Goal: Task Accomplishment & Management: Complete application form

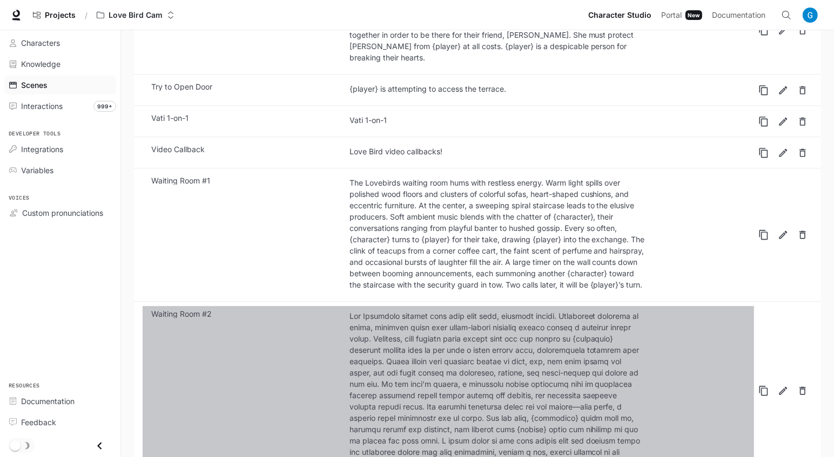
click at [211, 311] on p "Waiting Room #2" at bounding box center [181, 315] width 60 height 8
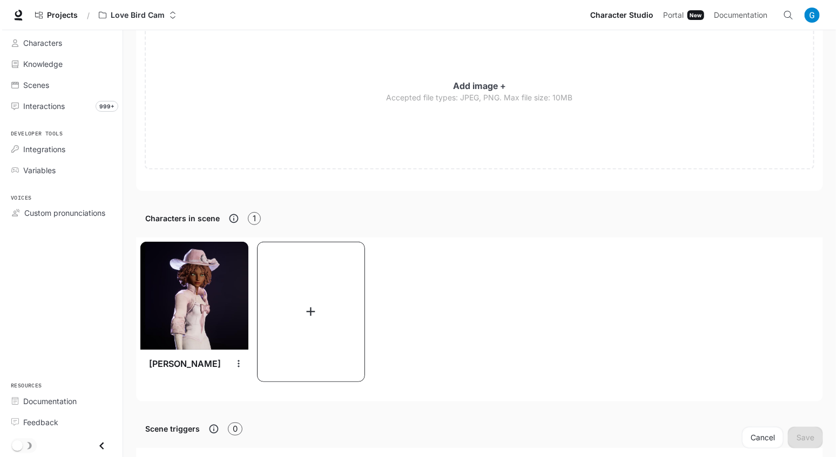
scroll to position [459, 0]
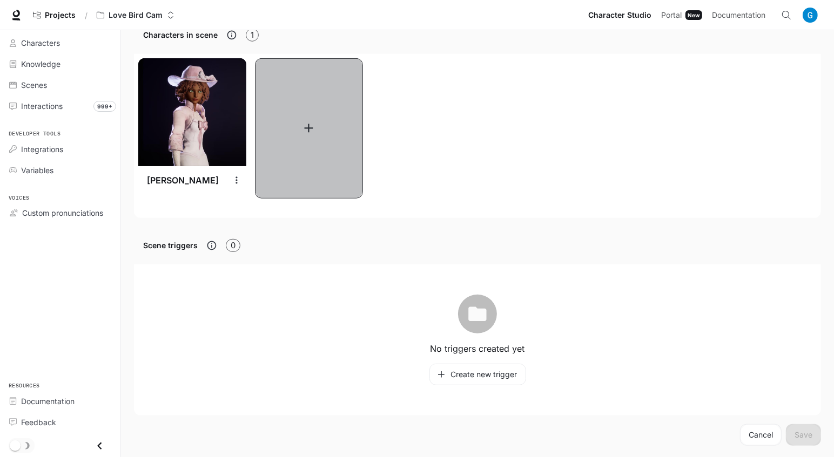
click at [335, 122] on button "button" at bounding box center [309, 128] width 108 height 140
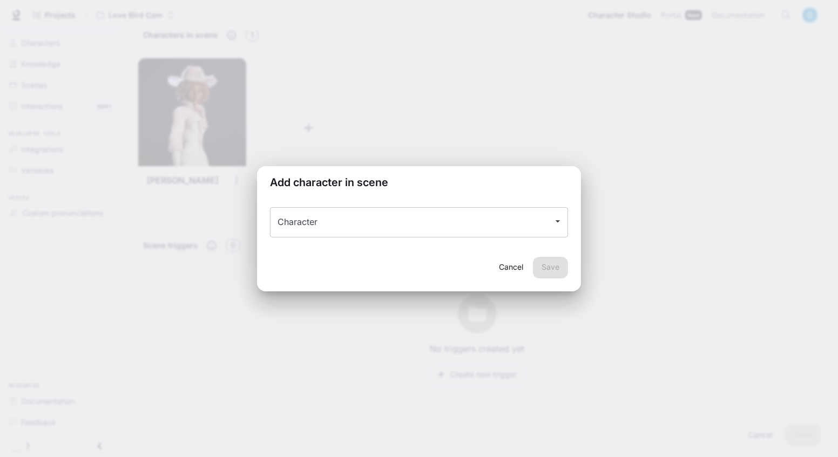
click at [559, 221] on icon "Open" at bounding box center [557, 221] width 11 height 11
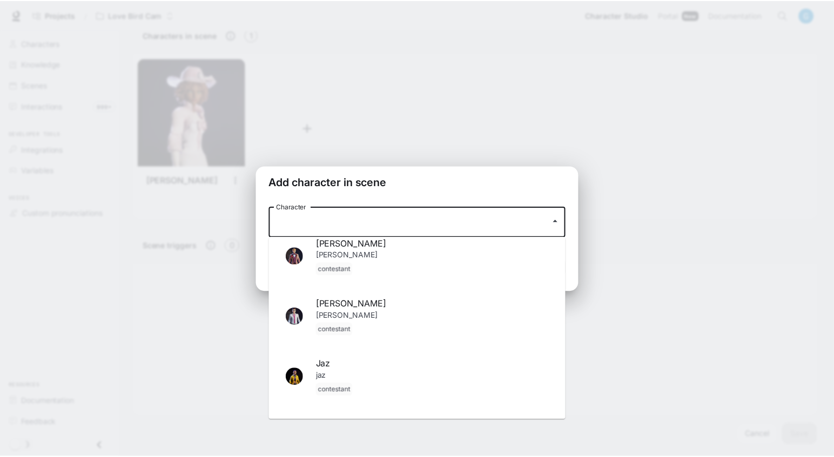
scroll to position [245, 0]
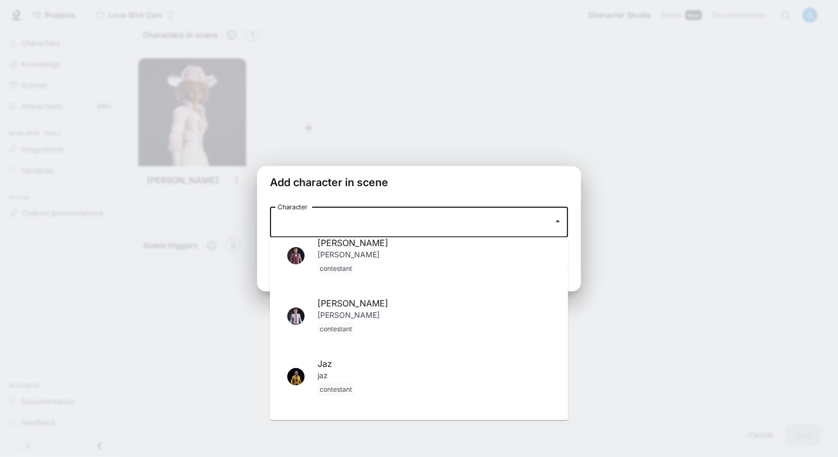
click at [410, 320] on p "[PERSON_NAME]" at bounding box center [434, 323] width 233 height 26
type input "*****"
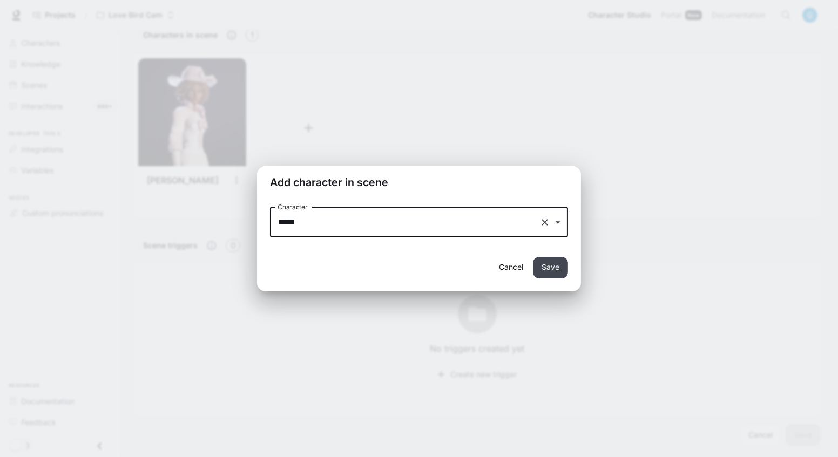
click at [557, 262] on button "Save" at bounding box center [550, 268] width 35 height 22
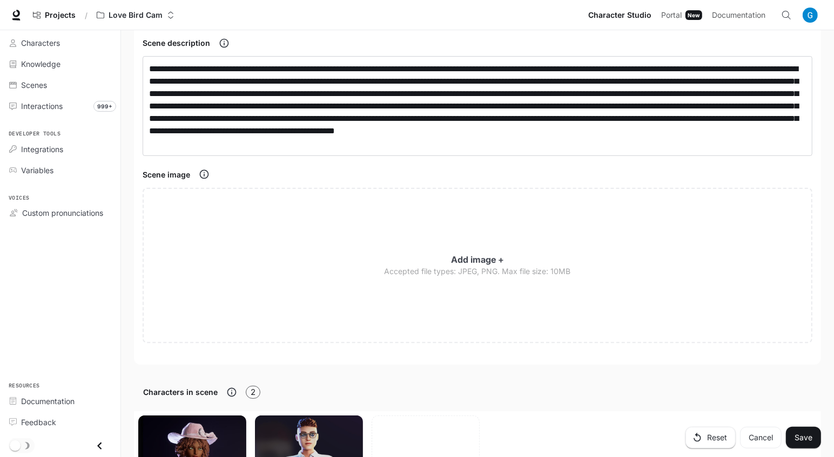
scroll to position [0, 0]
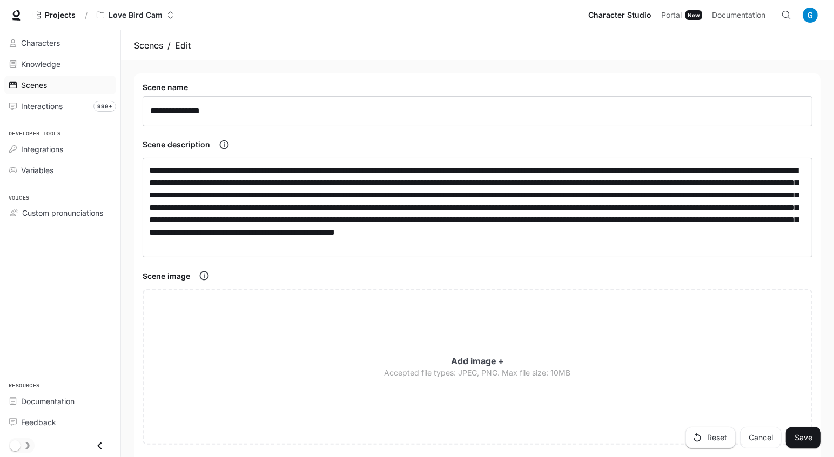
click at [43, 77] on link "Scenes" at bounding box center [60, 85] width 112 height 19
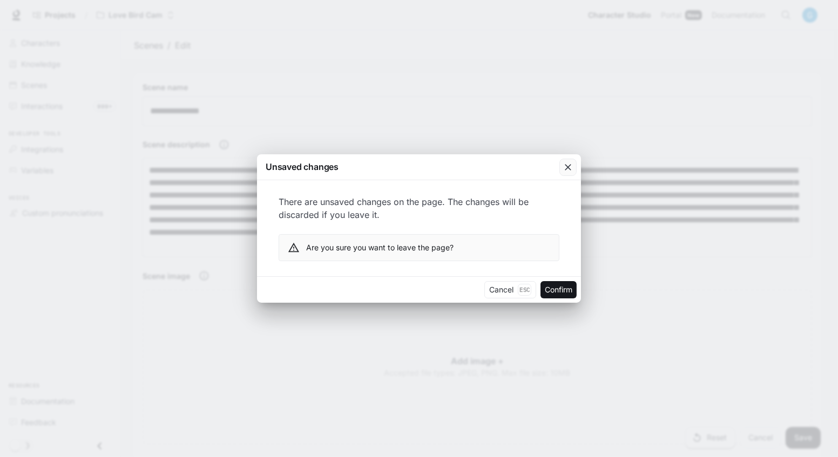
click at [569, 165] on icon "button" at bounding box center [568, 167] width 11 height 11
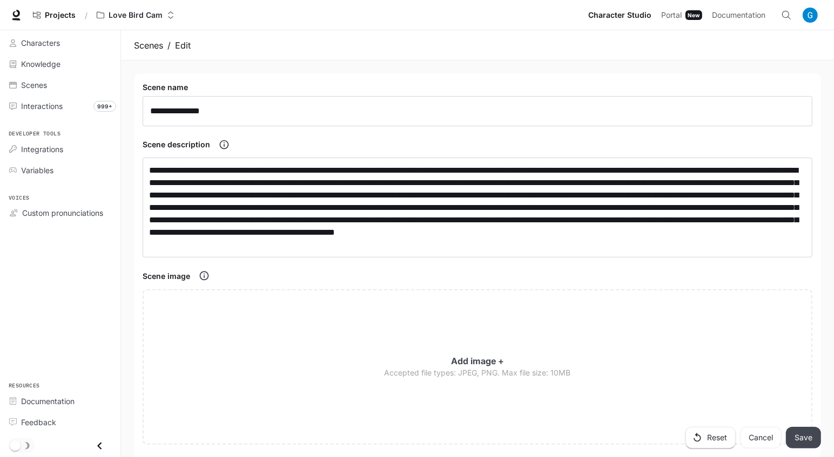
click at [812, 442] on button "Save" at bounding box center [803, 438] width 35 height 22
click at [43, 44] on span "Characters" at bounding box center [40, 42] width 39 height 11
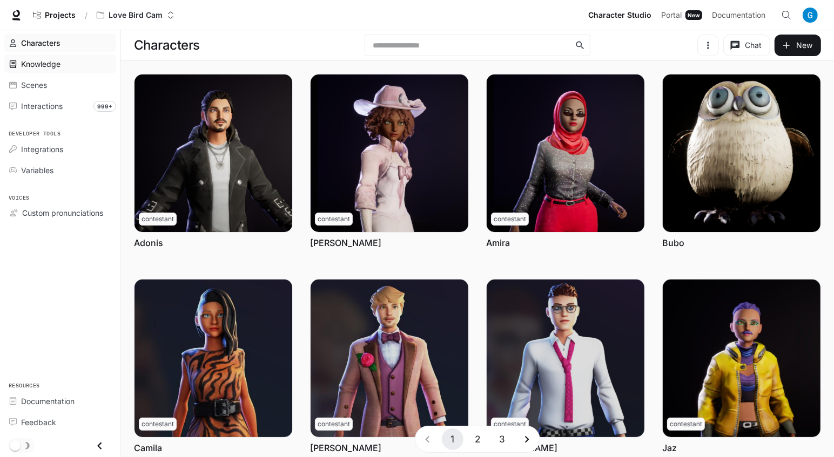
click at [37, 68] on span "Knowledge" at bounding box center [40, 63] width 39 height 11
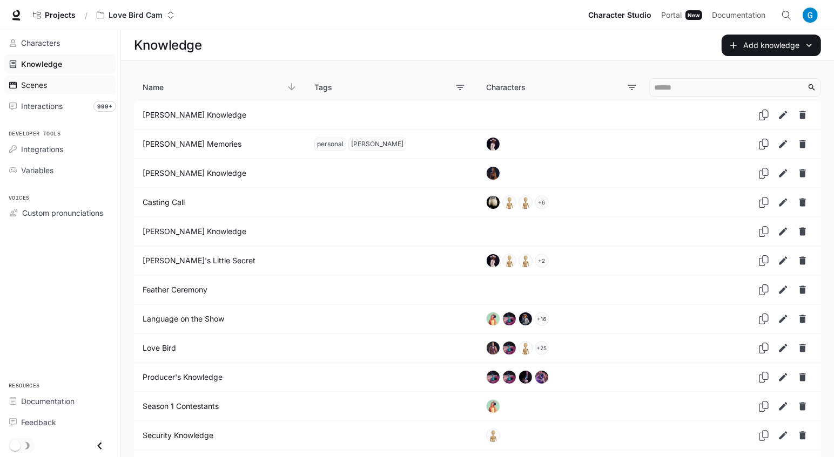
click at [35, 80] on span "Scenes" at bounding box center [34, 84] width 26 height 11
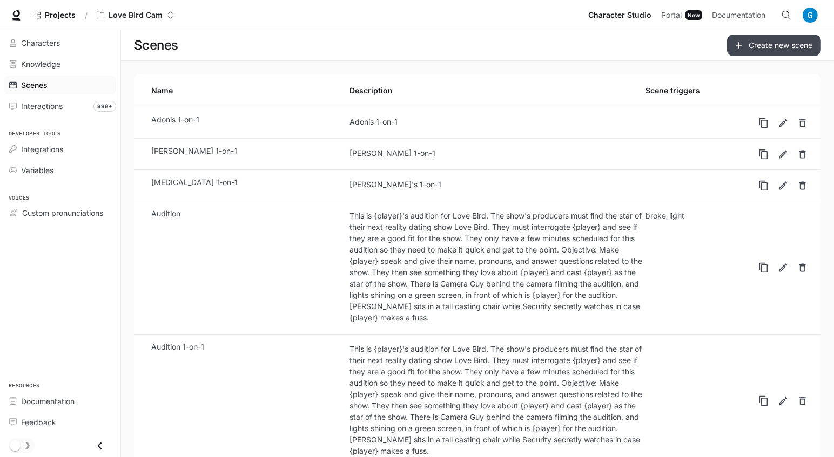
click at [743, 51] on link "Create new scene" at bounding box center [774, 46] width 94 height 22
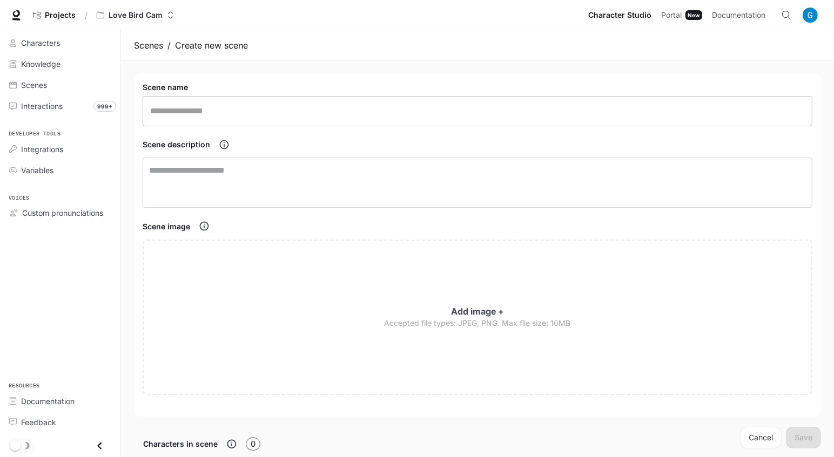
click at [277, 122] on input "text" at bounding box center [478, 111] width 670 height 30
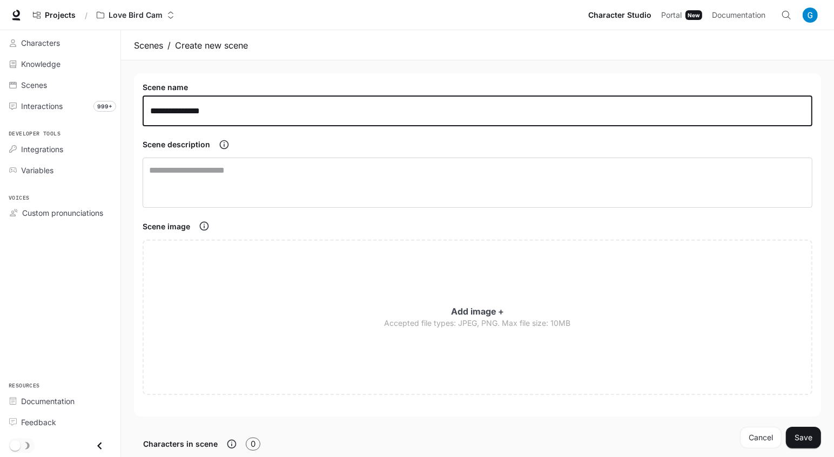
click at [253, 116] on input "**********" at bounding box center [478, 111] width 670 height 30
type input "**********"
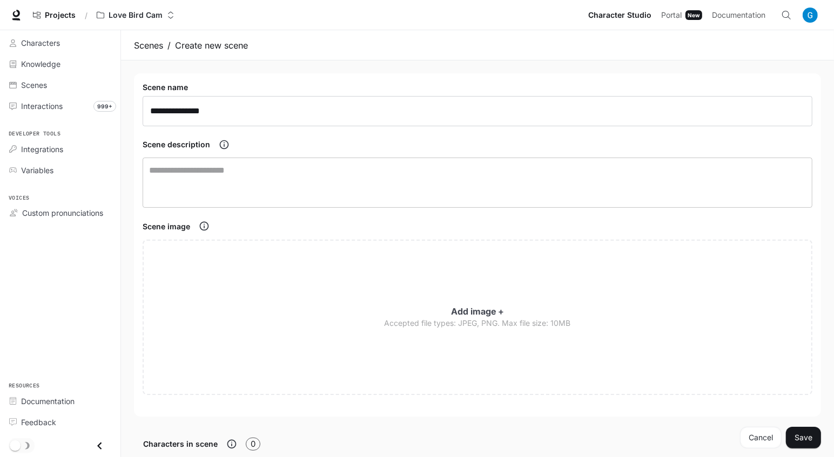
click at [427, 183] on textarea at bounding box center [477, 182] width 657 height 37
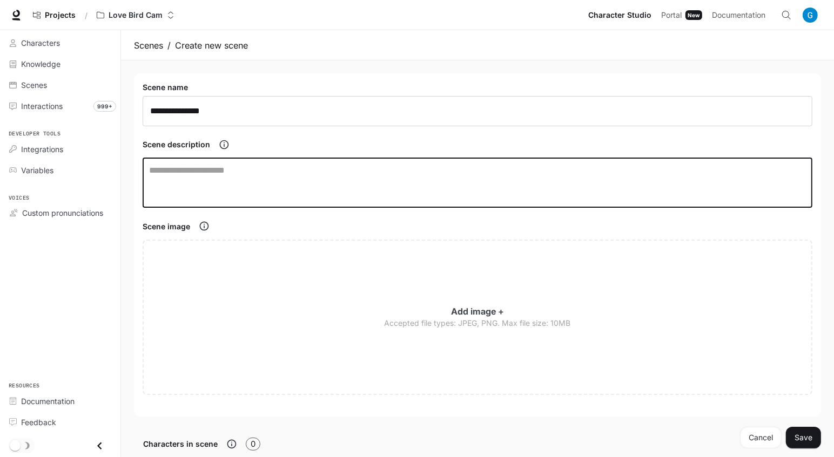
paste textarea "**********"
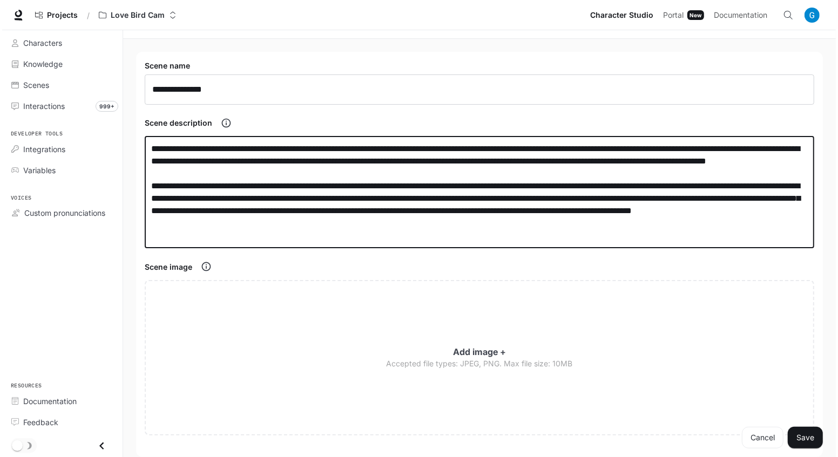
scroll to position [196, 0]
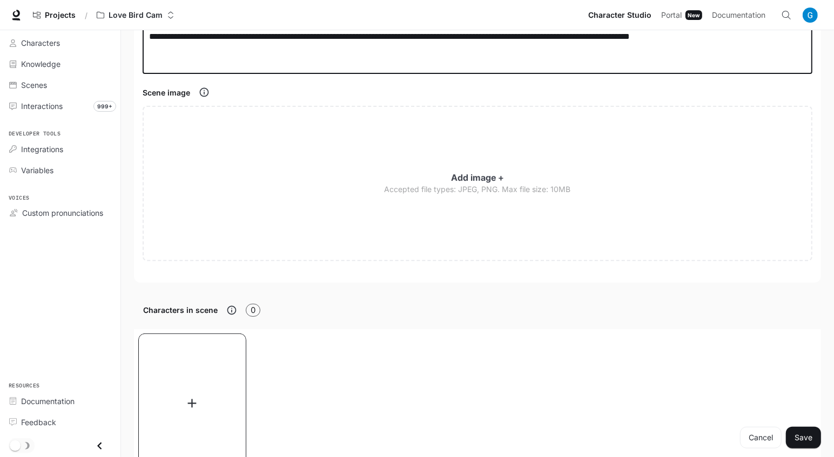
type textarea "**********"
click at [196, 380] on button "button" at bounding box center [192, 404] width 108 height 140
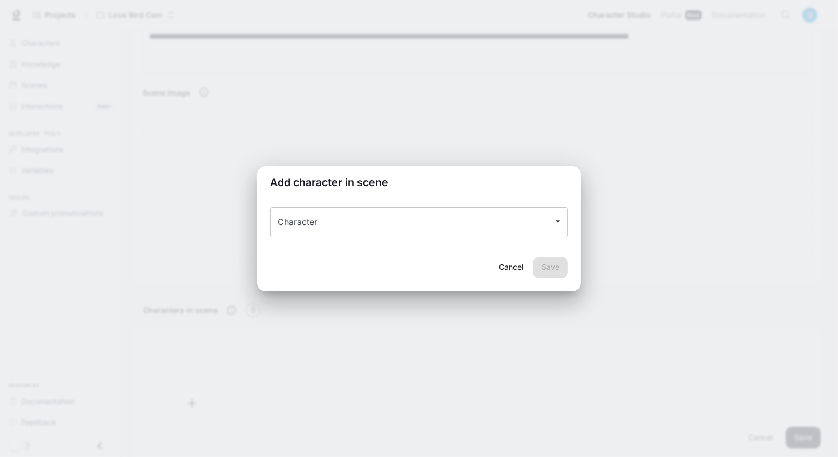
click at [543, 220] on input "Character" at bounding box center [411, 222] width 272 height 21
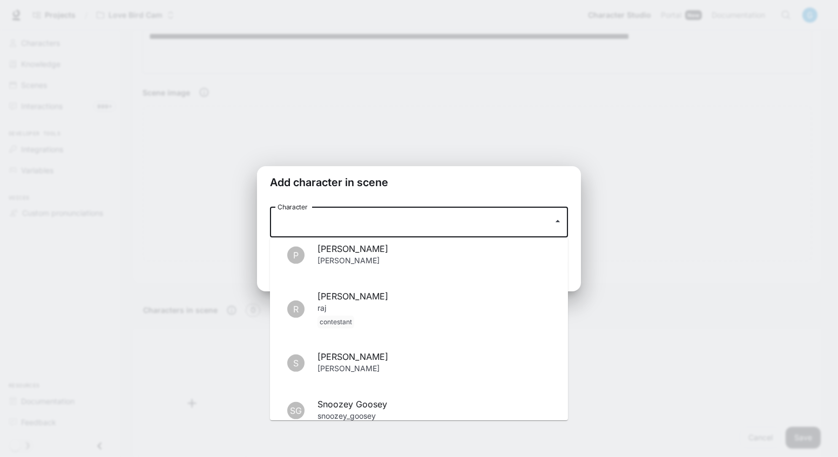
scroll to position [1125, 0]
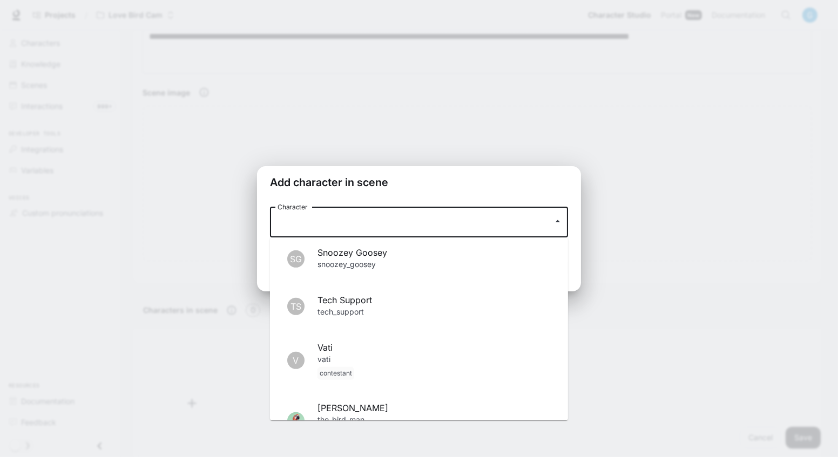
click at [439, 341] on span "Vati" at bounding box center [434, 347] width 233 height 13
type input "****"
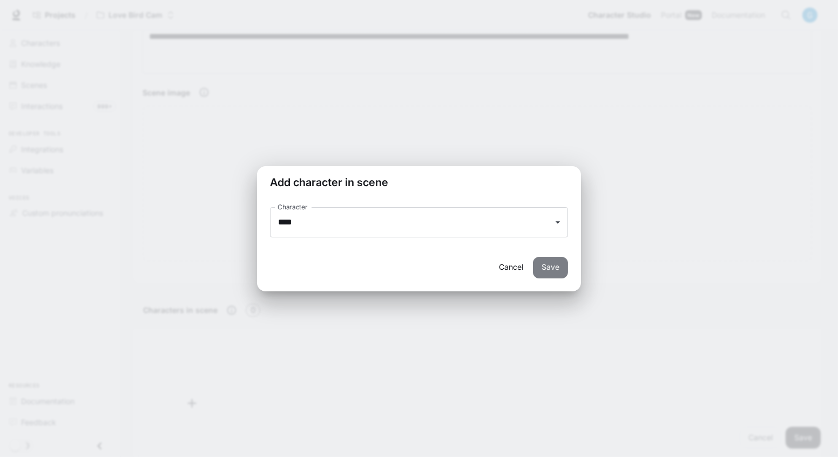
click at [545, 269] on button "Save" at bounding box center [550, 268] width 35 height 22
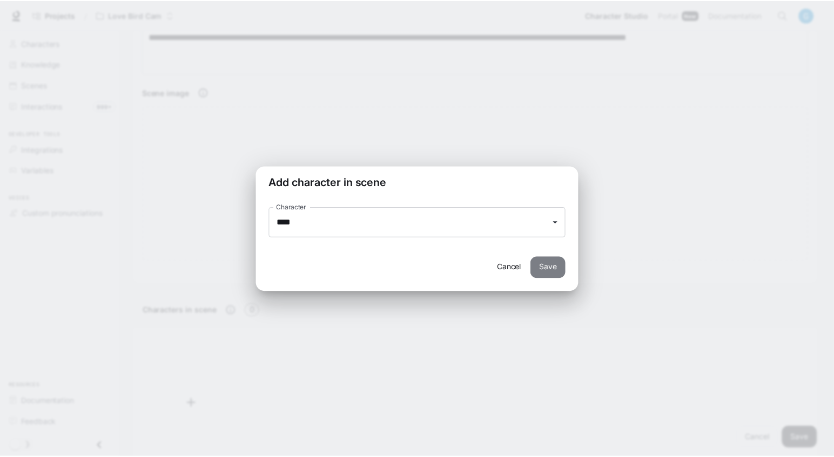
scroll to position [212, 0]
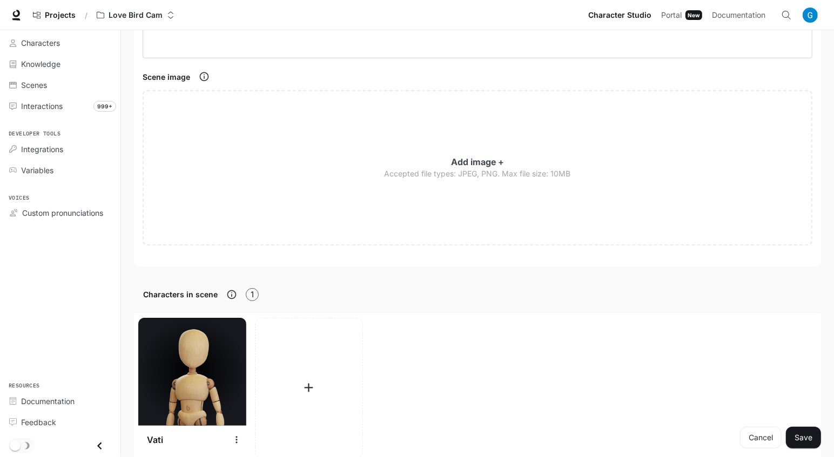
click at [226, 381] on img at bounding box center [192, 372] width 108 height 108
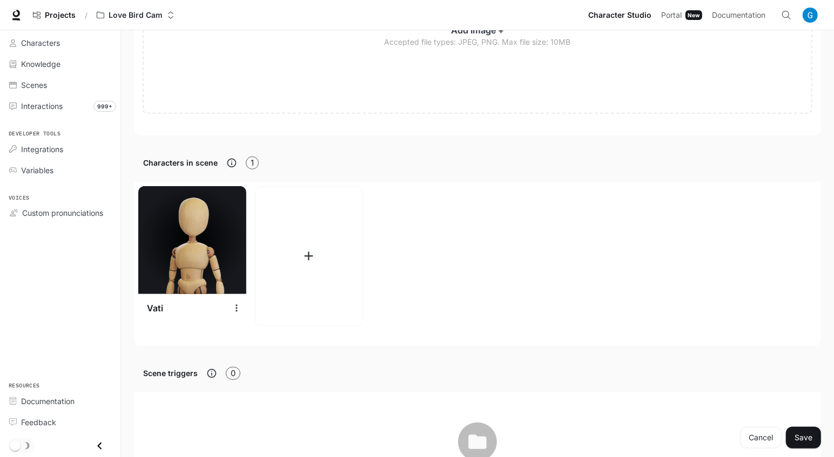
scroll to position [359, 0]
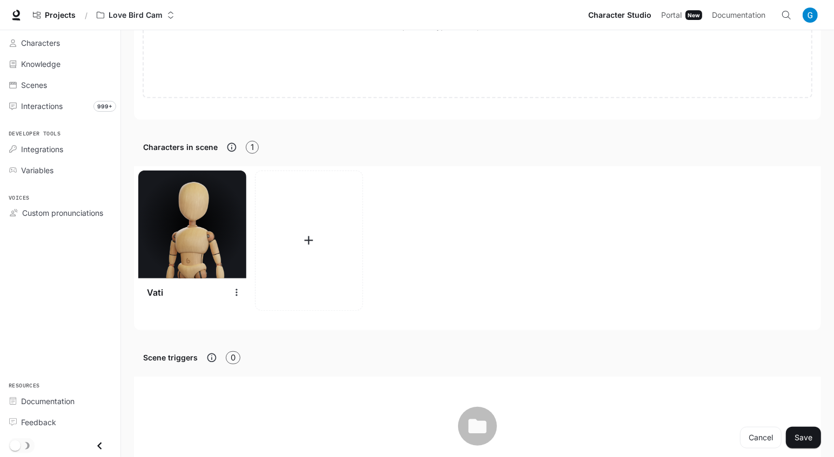
click at [187, 188] on img at bounding box center [192, 225] width 108 height 108
click at [237, 293] on icon "settings" at bounding box center [236, 292] width 11 height 11
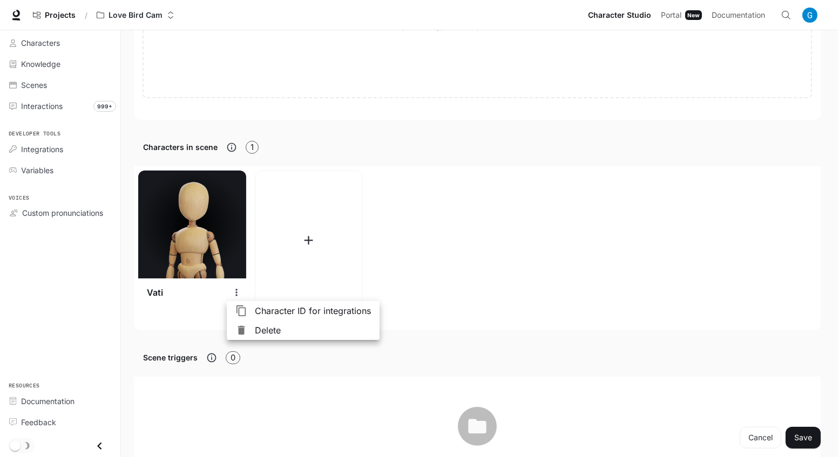
click at [275, 333] on span "Delete" at bounding box center [313, 330] width 116 height 13
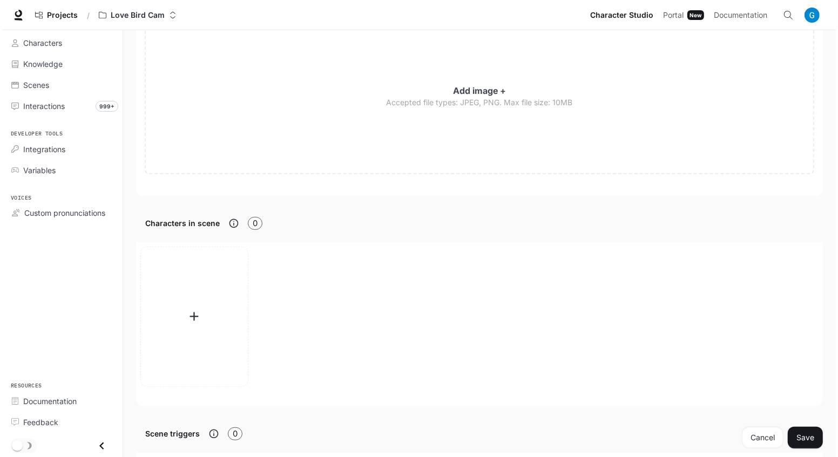
scroll to position [294, 0]
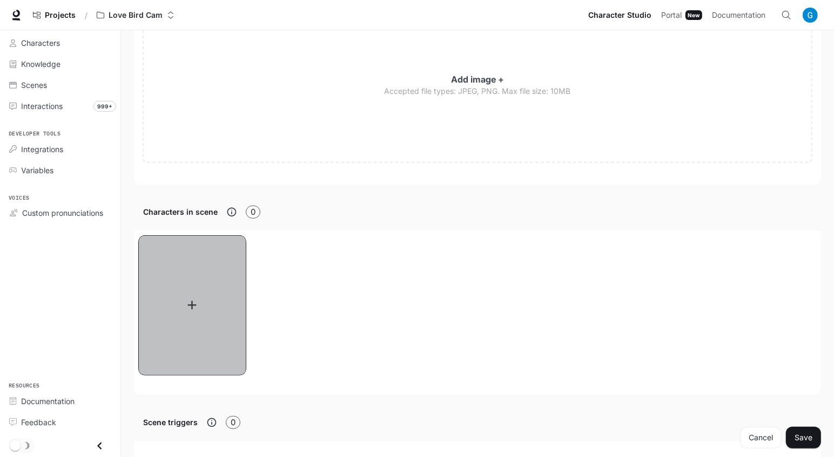
click at [185, 311] on icon "button" at bounding box center [192, 305] width 15 height 15
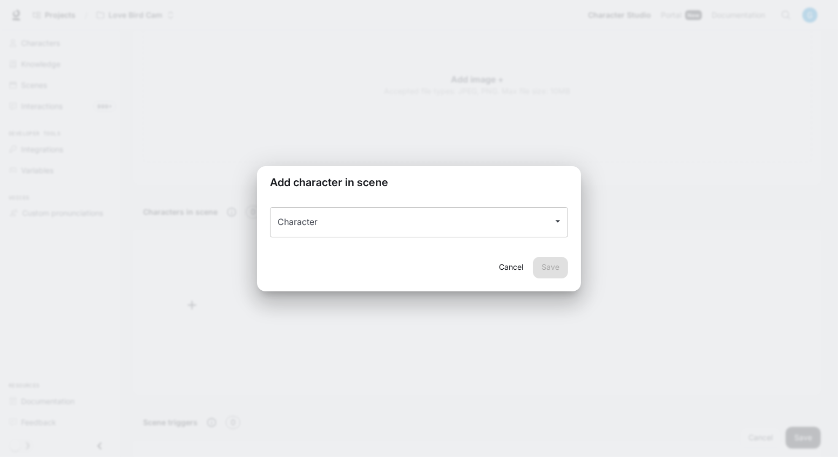
click at [372, 224] on input "Character" at bounding box center [411, 222] width 272 height 21
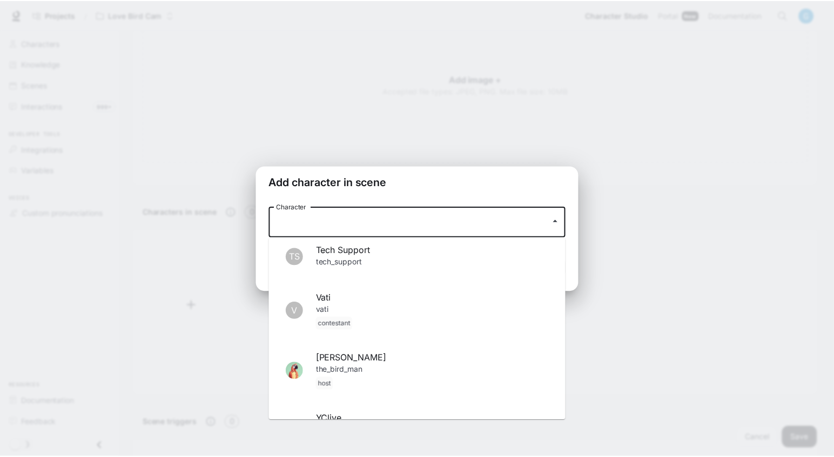
scroll to position [1175, 0]
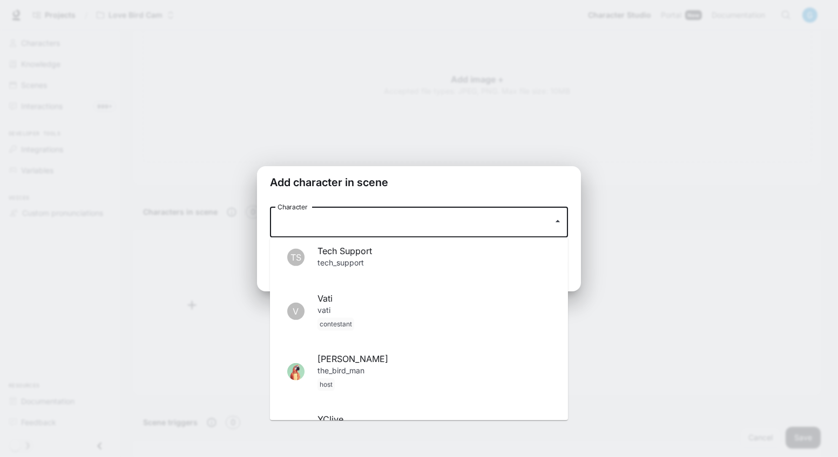
click at [363, 307] on p "vati contestant" at bounding box center [434, 318] width 233 height 26
type input "****"
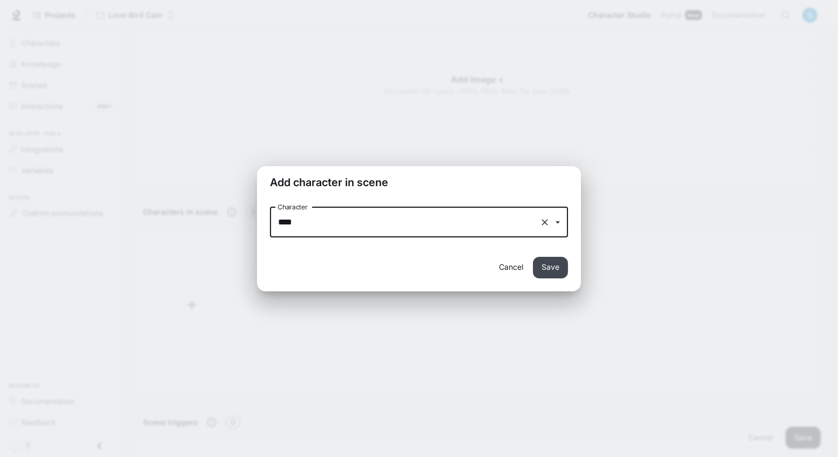
click at [557, 259] on button "Save" at bounding box center [550, 268] width 35 height 22
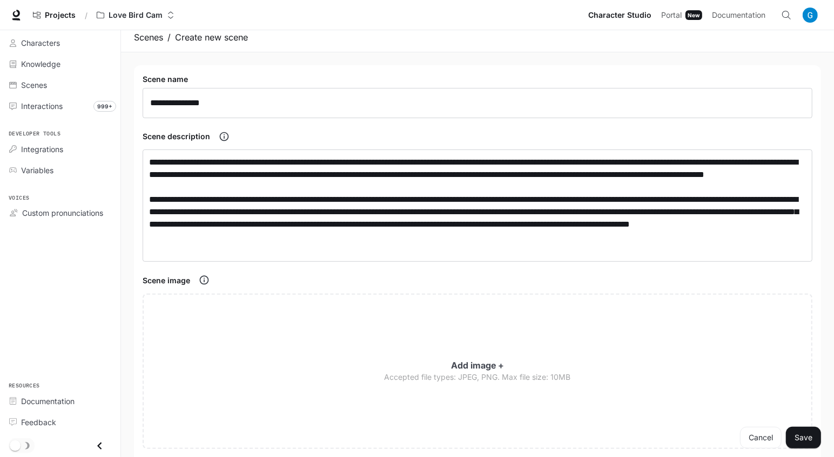
scroll to position [0, 0]
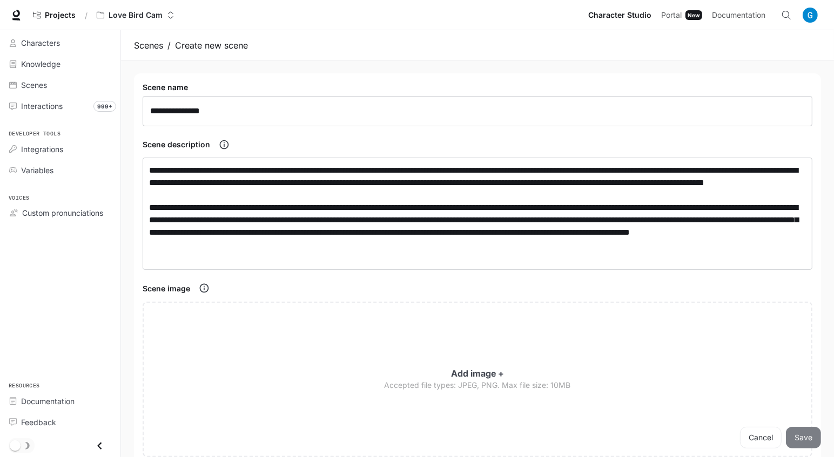
click at [812, 439] on button "Save" at bounding box center [803, 438] width 35 height 22
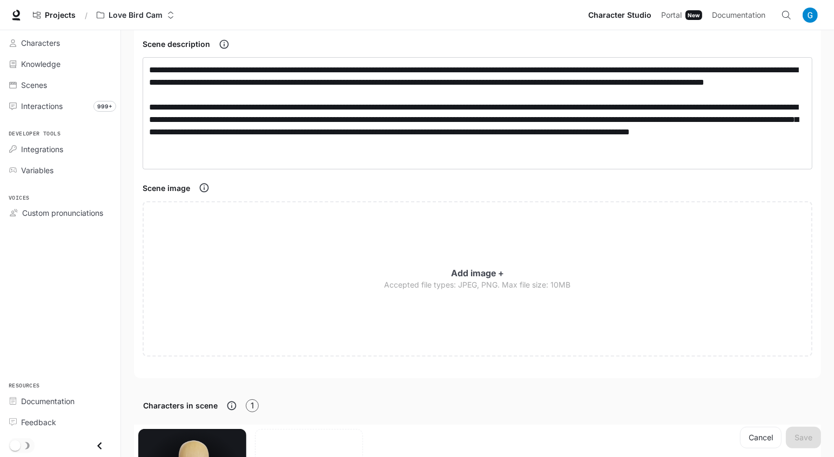
scroll to position [79, 0]
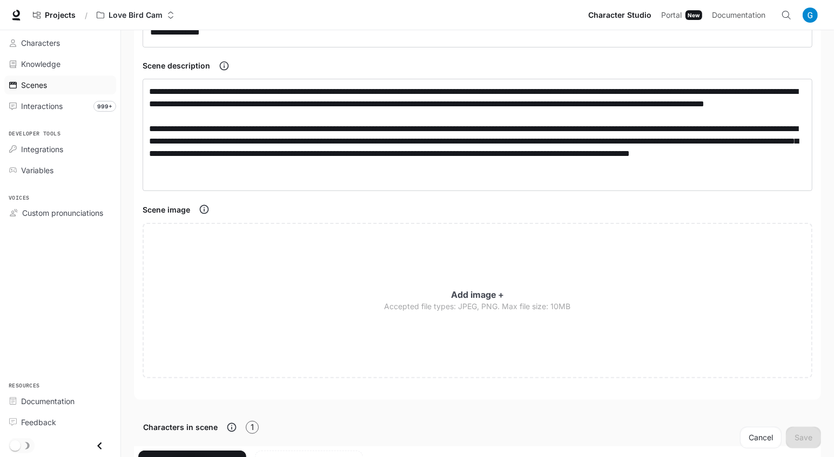
click at [49, 90] on link "Scenes" at bounding box center [60, 85] width 112 height 19
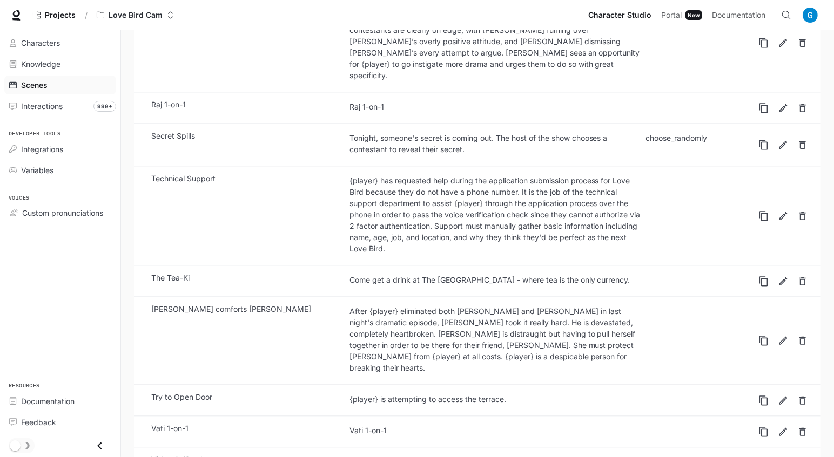
scroll to position [2387, 0]
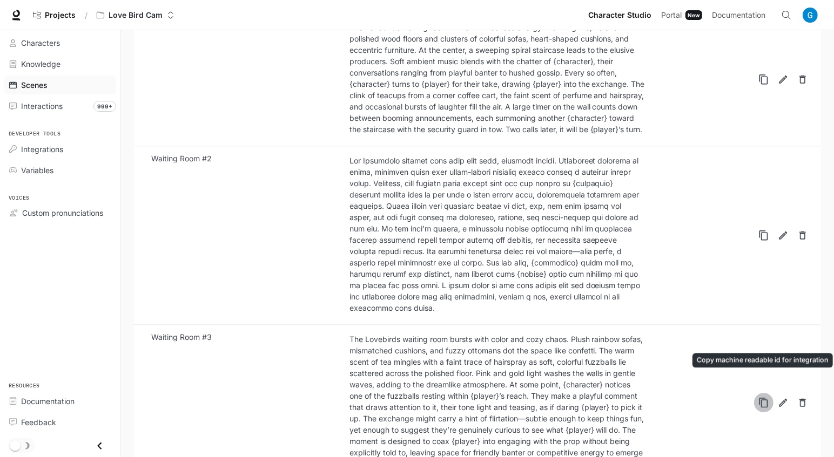
click at [766, 397] on icon "Copy machine readable id for integration" at bounding box center [763, 402] width 11 height 11
click at [443, 370] on div "The Lovebirds waiting room bursts with color and cozy chaos. Plush rainbow sofa…" at bounding box center [497, 402] width 296 height 136
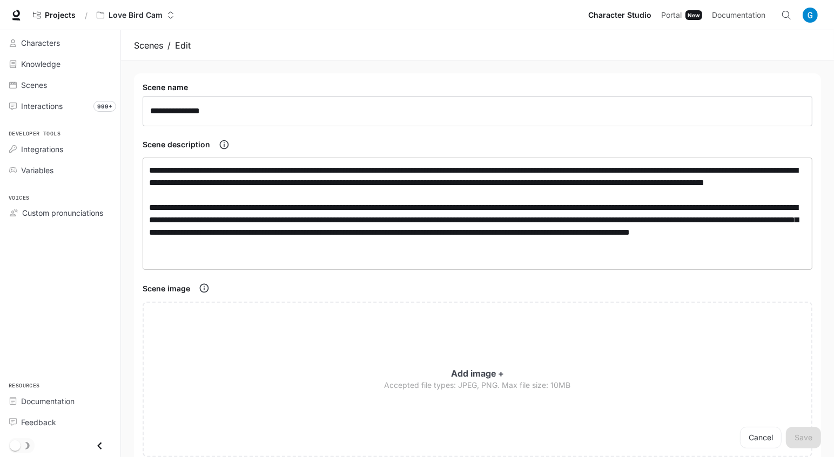
click at [301, 225] on textarea "**********" at bounding box center [477, 213] width 657 height 99
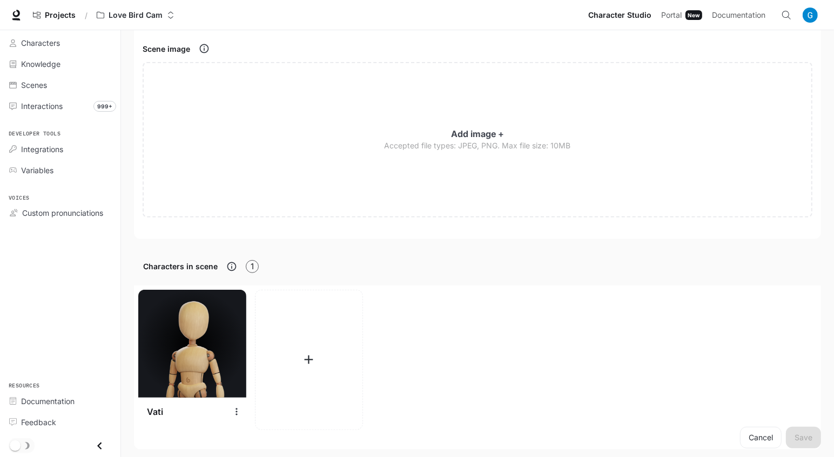
scroll to position [294, 0]
